Goal: Information Seeking & Learning: Find specific fact

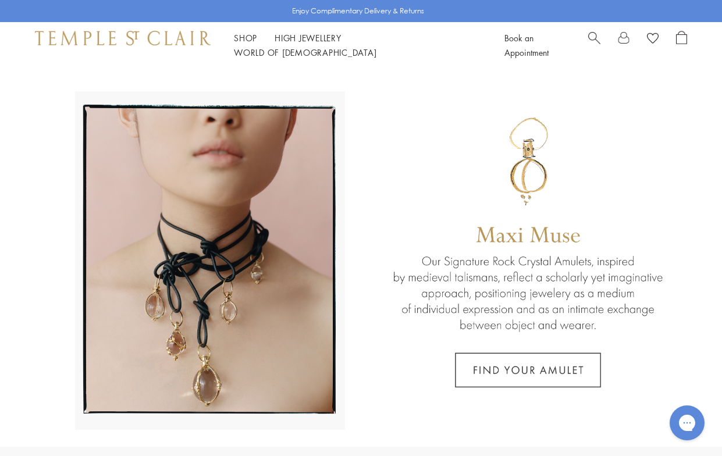
click at [597, 42] on span "Search" at bounding box center [594, 37] width 12 height 12
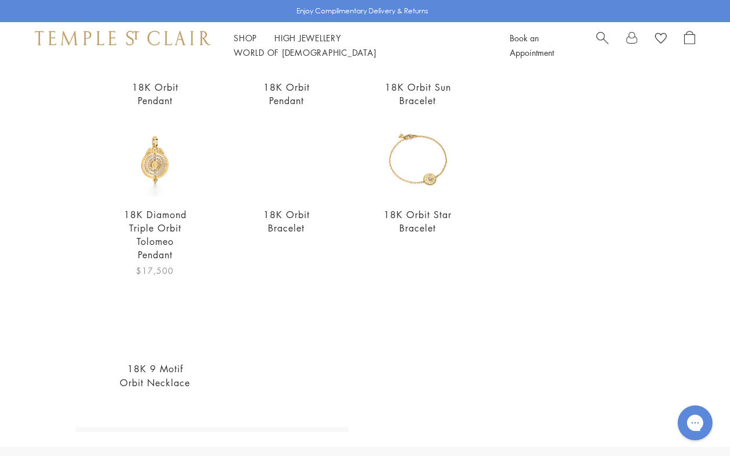
scroll to position [323, 0]
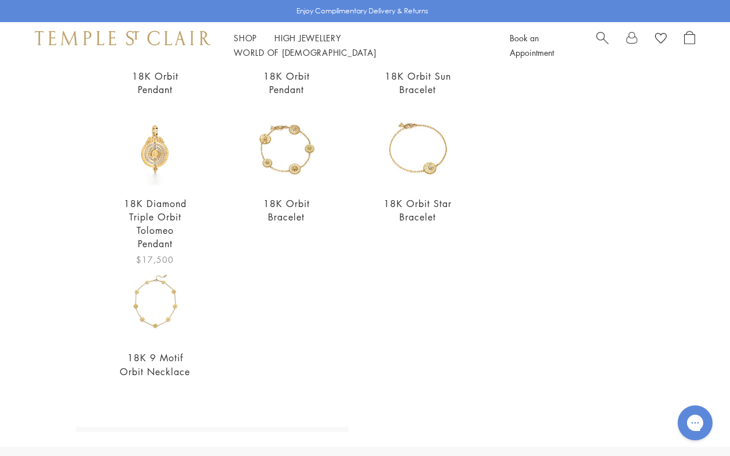
type input "*****"
click at [174, 158] on img at bounding box center [155, 148] width 73 height 73
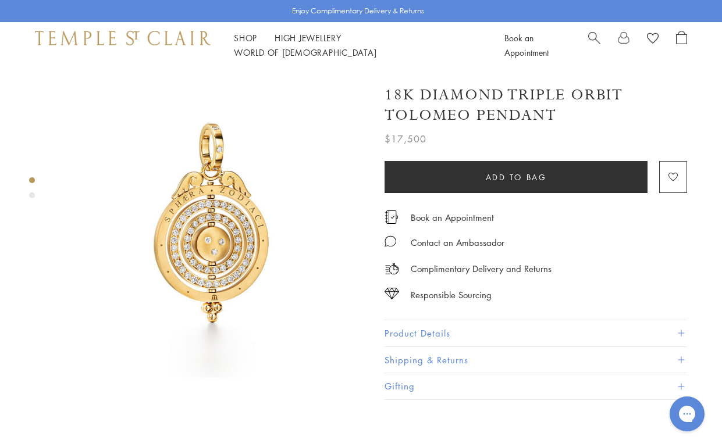
click at [437, 330] on button "Product Details" at bounding box center [535, 333] width 302 height 26
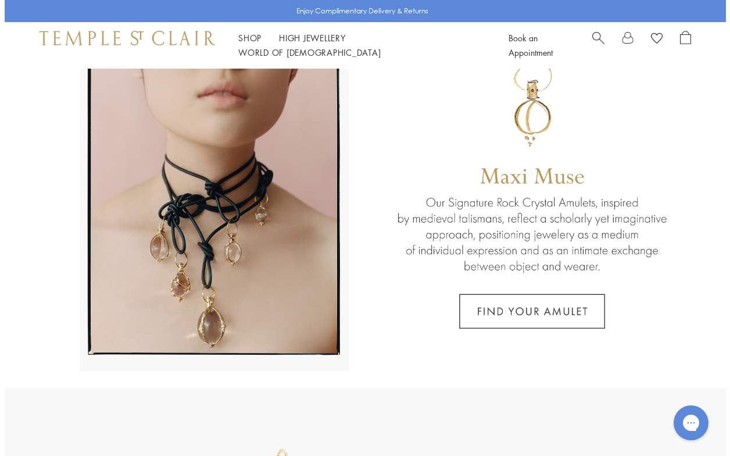
scroll to position [58, 0]
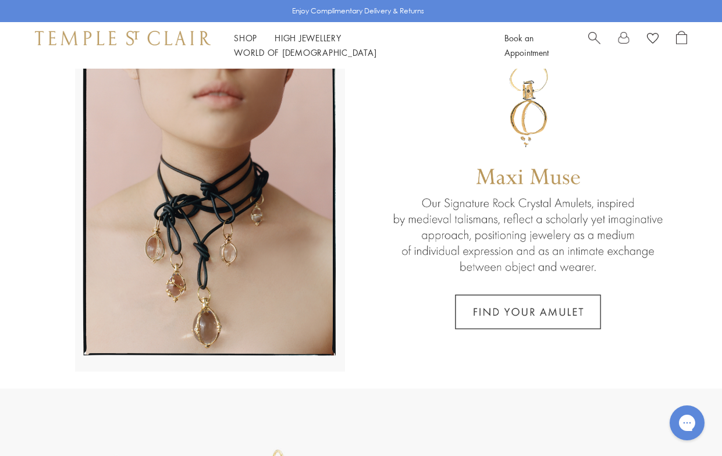
click at [598, 41] on span "Search" at bounding box center [594, 37] width 12 height 12
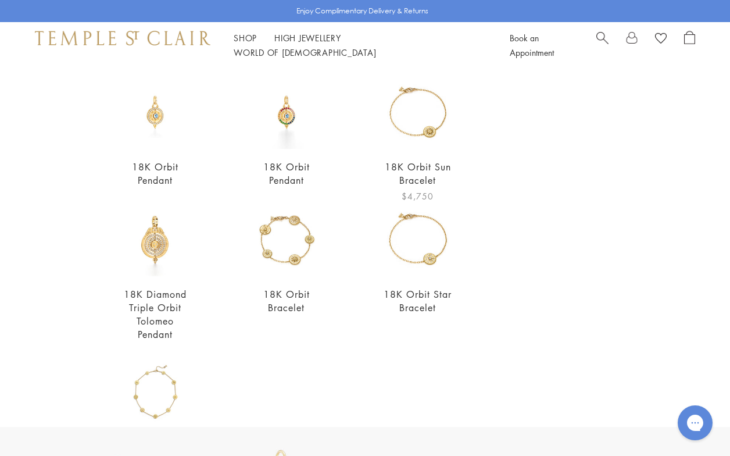
scroll to position [0, 0]
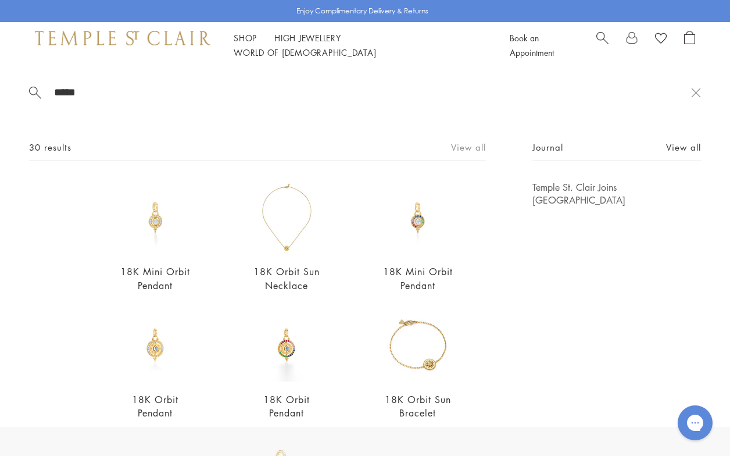
type input "*****"
click at [470, 141] on link "View all" at bounding box center [468, 147] width 35 height 13
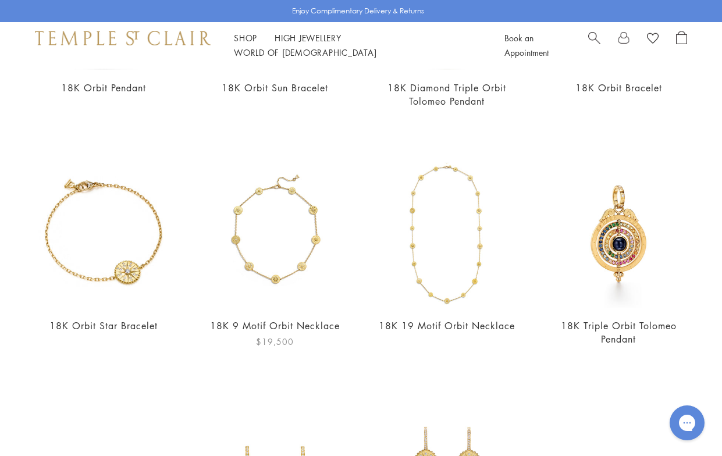
scroll to position [580, 0]
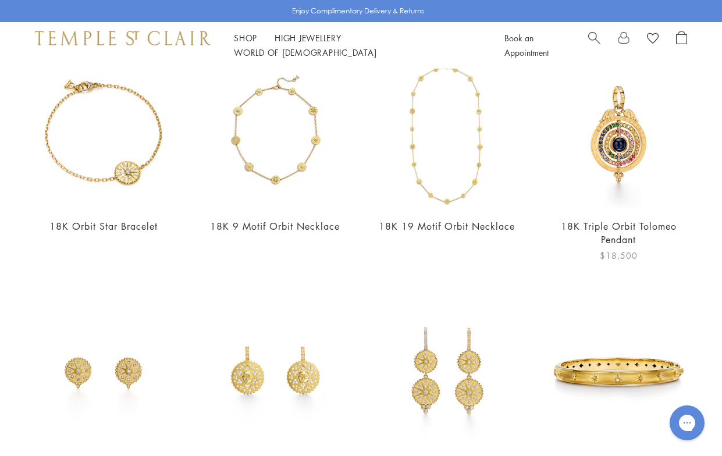
click at [633, 138] on img at bounding box center [618, 133] width 148 height 148
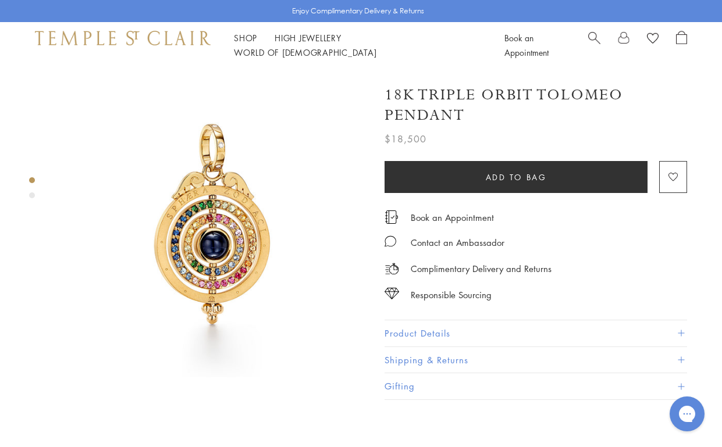
click at [431, 326] on button "Product Details" at bounding box center [535, 333] width 302 height 26
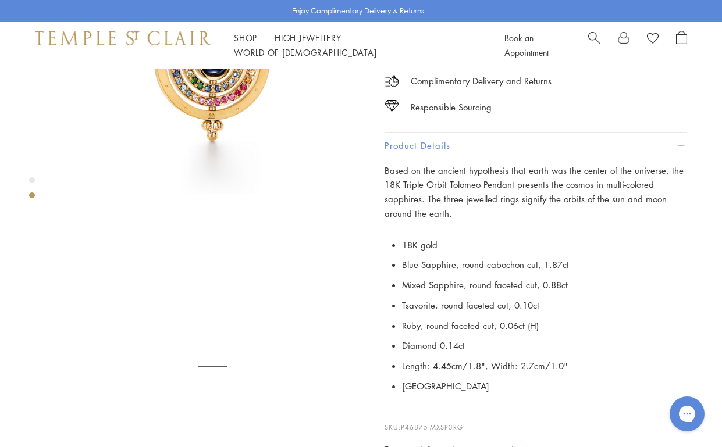
scroll to position [291, 0]
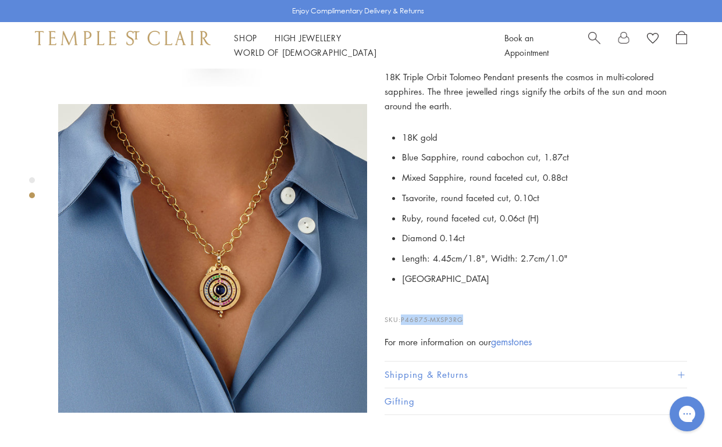
drag, startPoint x: 468, startPoint y: 319, endPoint x: 404, endPoint y: 317, distance: 64.6
click at [404, 317] on p "SKU: P46875-MXSP3RG" at bounding box center [535, 314] width 302 height 22
copy span "P46875-MXSP3RG"
